Goal: Information Seeking & Learning: Learn about a topic

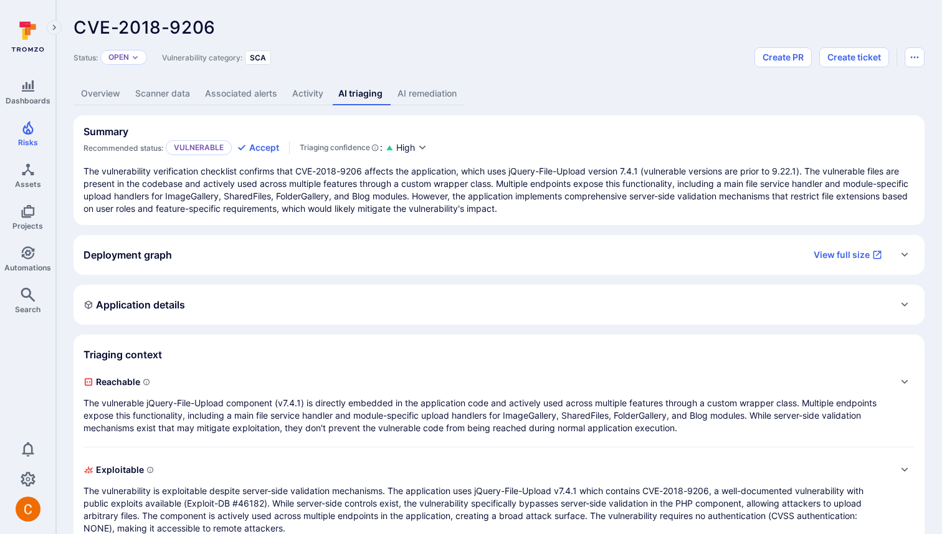
click at [285, 259] on div "Deployment graph View full size" at bounding box center [486, 255] width 806 height 20
click at [366, 253] on div "Deployment graph View full size" at bounding box center [486, 255] width 806 height 20
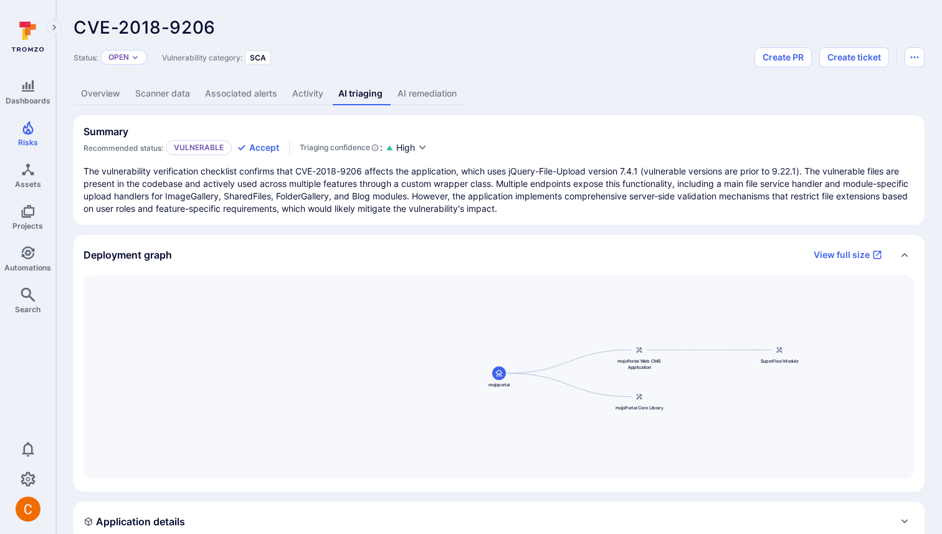
click at [588, 148] on div "Summary Recommended status: Vulnerable Accept Triaging confidence : High" at bounding box center [498, 140] width 831 height 30
click at [840, 257] on link "View full size" at bounding box center [847, 255] width 83 height 20
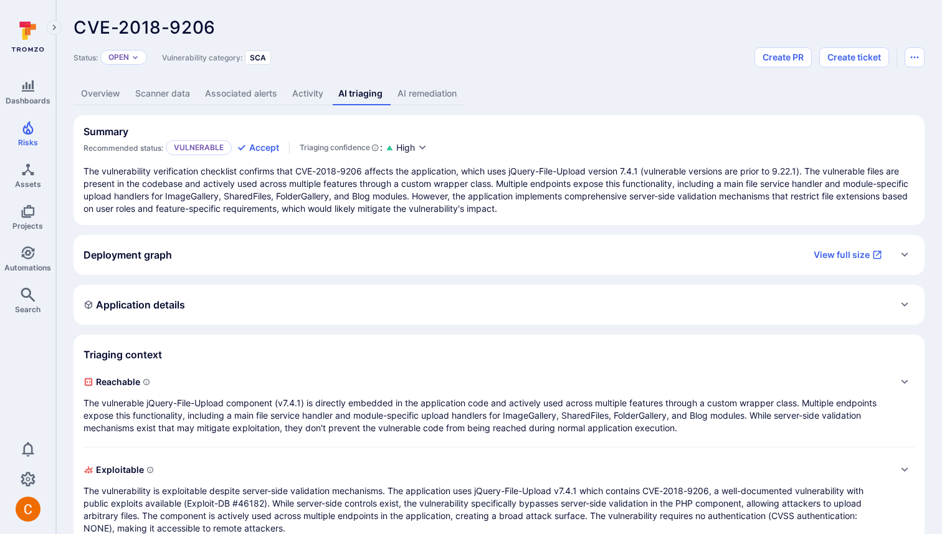
click at [188, 260] on div "Deployment graph View full size" at bounding box center [486, 255] width 806 height 20
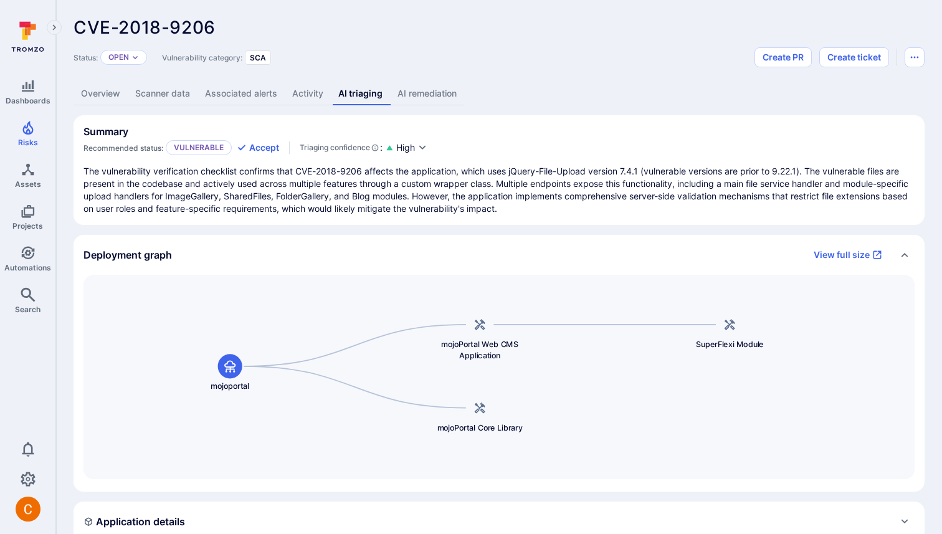
drag, startPoint x: 617, startPoint y: 373, endPoint x: 446, endPoint y: 364, distance: 170.9
click at [446, 364] on div "mojoPortal Web CMS Application mojoportal mojoPortal Core Library SuperFlexi Mo…" at bounding box center [498, 377] width 831 height 204
